Goal: Find specific page/section: Find specific page/section

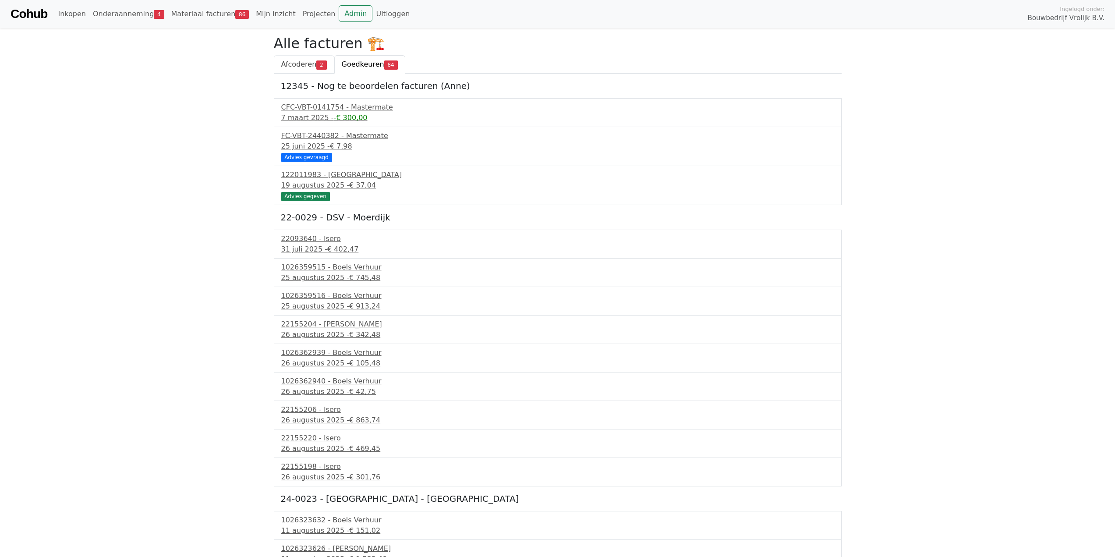
click at [296, 61] on span "Afcoderen" at bounding box center [298, 64] width 35 height 8
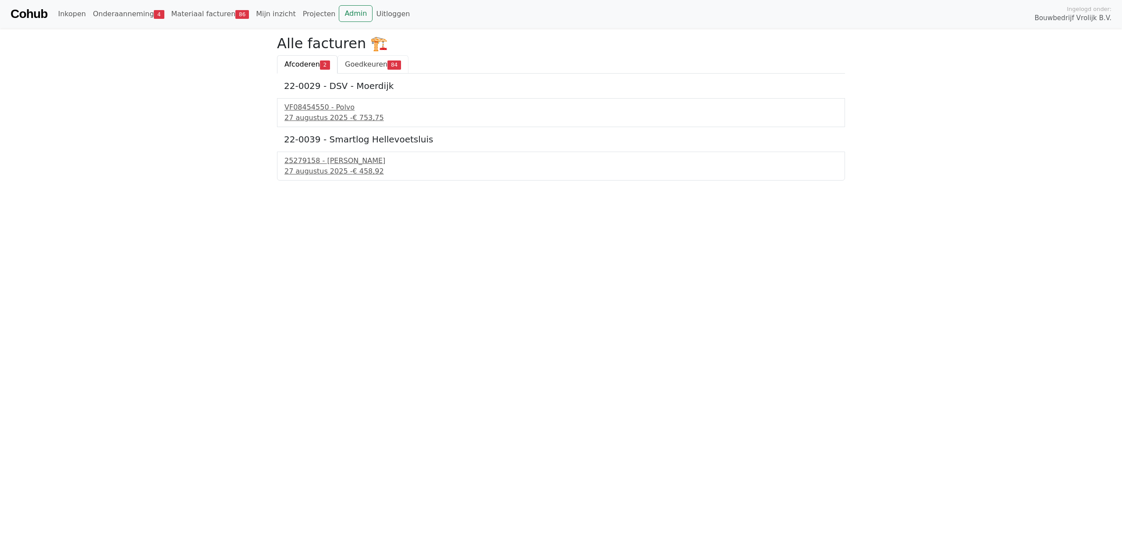
click at [372, 57] on link "Goedkeuren 84" at bounding box center [372, 64] width 71 height 18
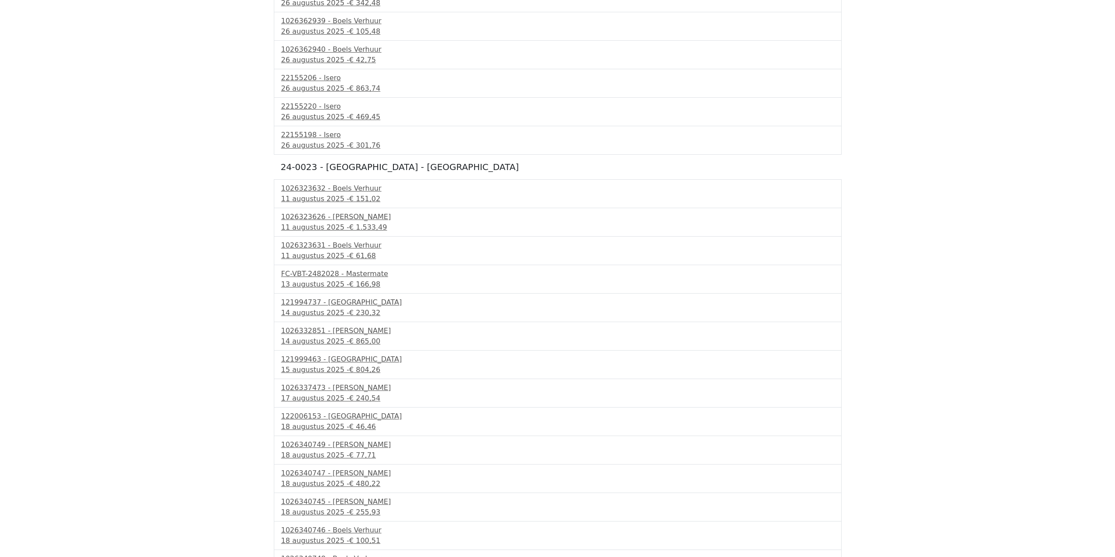
scroll to position [307, 0]
